Goal: Information Seeking & Learning: Learn about a topic

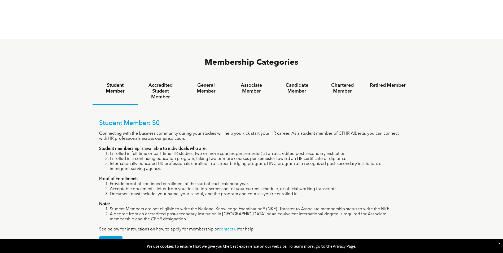
scroll to position [371, 0]
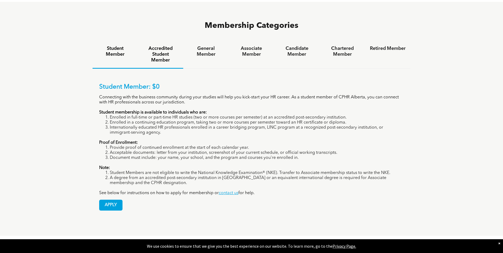
click at [168, 46] on h4 "Accredited Student Member" at bounding box center [161, 55] width 36 height 18
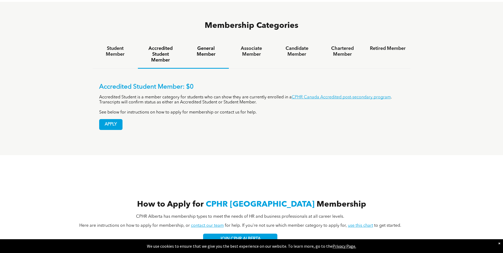
click at [207, 41] on div "General Member" at bounding box center [205, 55] width 45 height 28
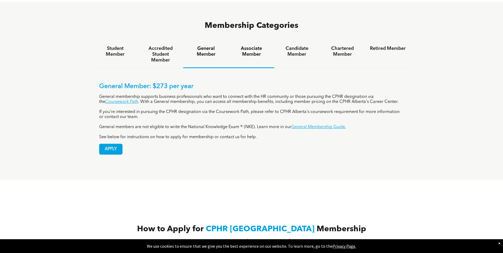
click at [254, 46] on h4 "Associate Member" at bounding box center [252, 52] width 36 height 12
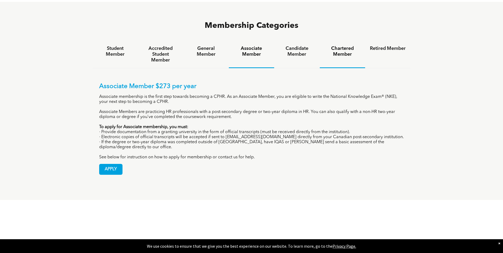
click at [350, 46] on h4 "Chartered Member" at bounding box center [343, 52] width 36 height 12
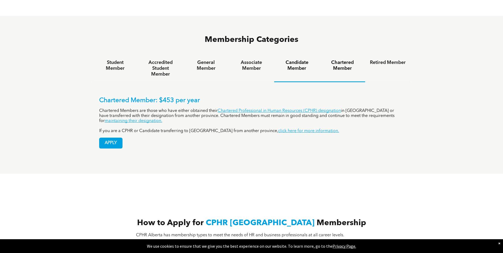
click at [305, 34] on div "Membership Categories Student Member Accredited Student Member General Member A…" at bounding box center [252, 94] width 318 height 121
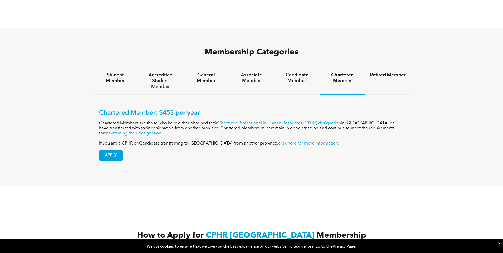
click at [303, 67] on div "Candidate Member" at bounding box center [296, 80] width 45 height 27
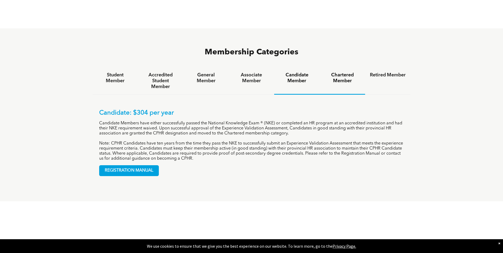
click at [342, 72] on h4 "Chartered Member" at bounding box center [343, 78] width 36 height 12
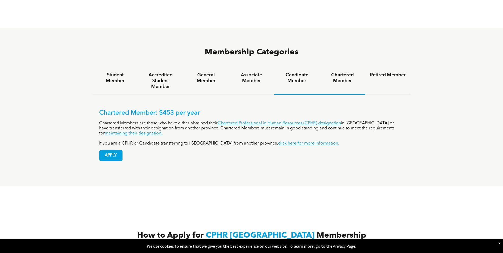
click at [293, 72] on h4 "Candidate Member" at bounding box center [297, 78] width 36 height 12
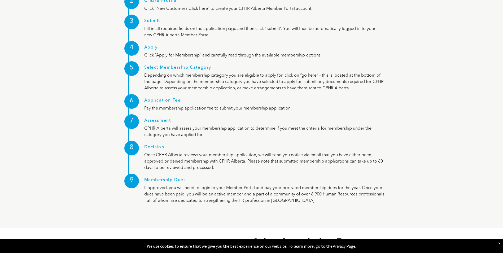
scroll to position [716, 0]
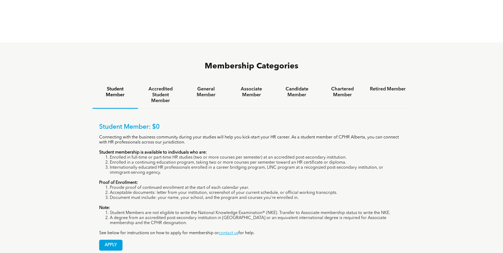
scroll to position [371, 0]
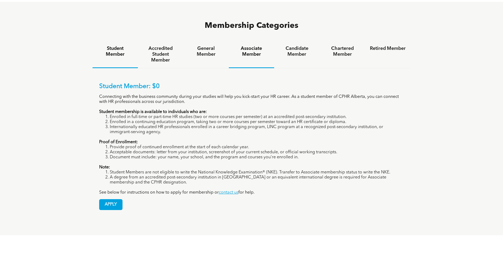
click at [247, 46] on h4 "Associate Member" at bounding box center [252, 52] width 36 height 12
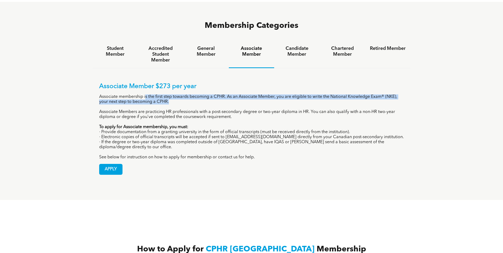
drag, startPoint x: 146, startPoint y: 76, endPoint x: 224, endPoint y: 82, distance: 78.0
click at [224, 94] on p "Associate membership is the first step towards becoming a CPHR. As an Associate…" at bounding box center [251, 99] width 305 height 10
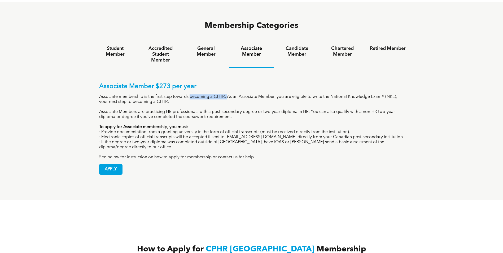
drag, startPoint x: 191, startPoint y: 73, endPoint x: 228, endPoint y: 77, distance: 37.4
click at [228, 83] on div "Associate Member $273 per year Associate membership is the first step towards b…" at bounding box center [251, 121] width 305 height 77
drag, startPoint x: 228, startPoint y: 77, endPoint x: 232, endPoint y: 81, distance: 5.8
click at [232, 94] on p "Associate membership is the first step towards becoming a CPHR. As an Associate…" at bounding box center [251, 99] width 305 height 10
drag, startPoint x: 245, startPoint y: 74, endPoint x: 331, endPoint y: 76, distance: 86.0
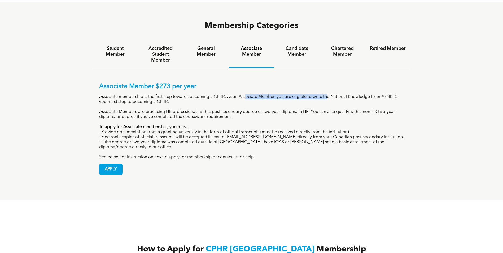
click at [331, 94] on p "Associate membership is the first step towards becoming a CPHR. As an Associate…" at bounding box center [251, 99] width 305 height 10
drag, startPoint x: 331, startPoint y: 76, endPoint x: 335, endPoint y: 80, distance: 5.1
click at [335, 94] on p "Associate membership is the first step towards becoming a CPHR. As an Associate…" at bounding box center [251, 99] width 305 height 10
drag, startPoint x: 168, startPoint y: 93, endPoint x: 247, endPoint y: 101, distance: 79.7
click at [247, 101] on div "Associate Member $273 per year Associate membership is the first step towards b…" at bounding box center [251, 121] width 305 height 77
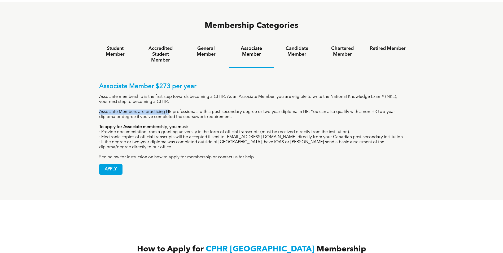
drag, startPoint x: 247, startPoint y: 101, endPoint x: 288, endPoint y: 98, distance: 40.4
click at [288, 110] on p "Associate Members are practicing HR professionals with a post-secondary degree …" at bounding box center [251, 115] width 305 height 10
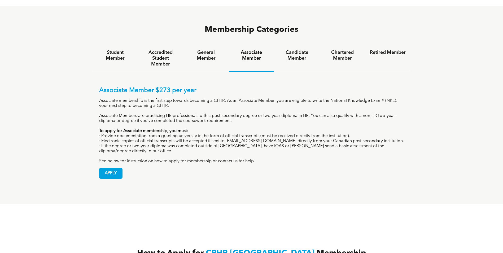
scroll to position [345, 0]
